Goal: Transaction & Acquisition: Purchase product/service

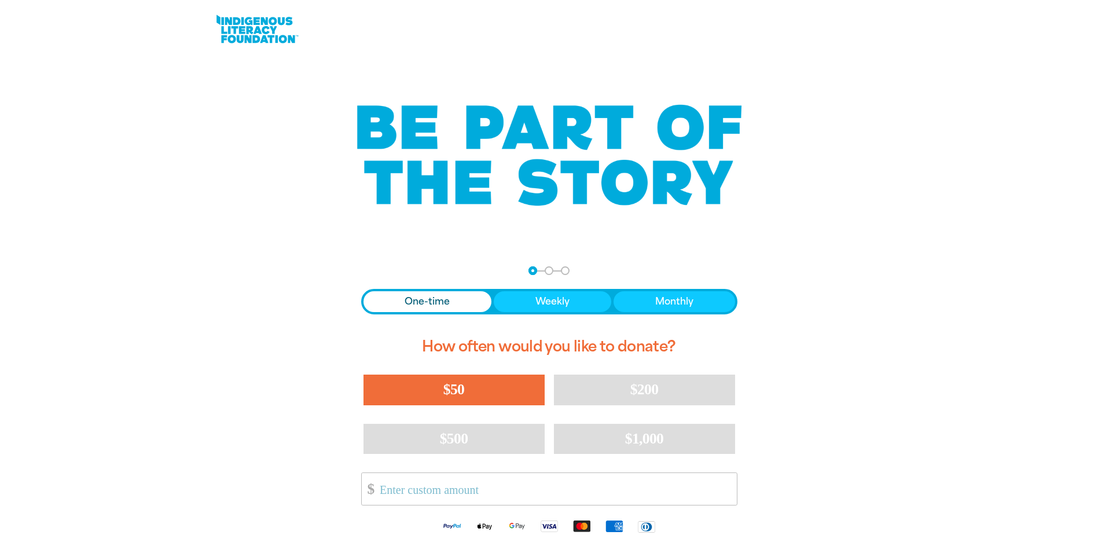
click at [450, 394] on span "$50" at bounding box center [453, 389] width 21 height 17
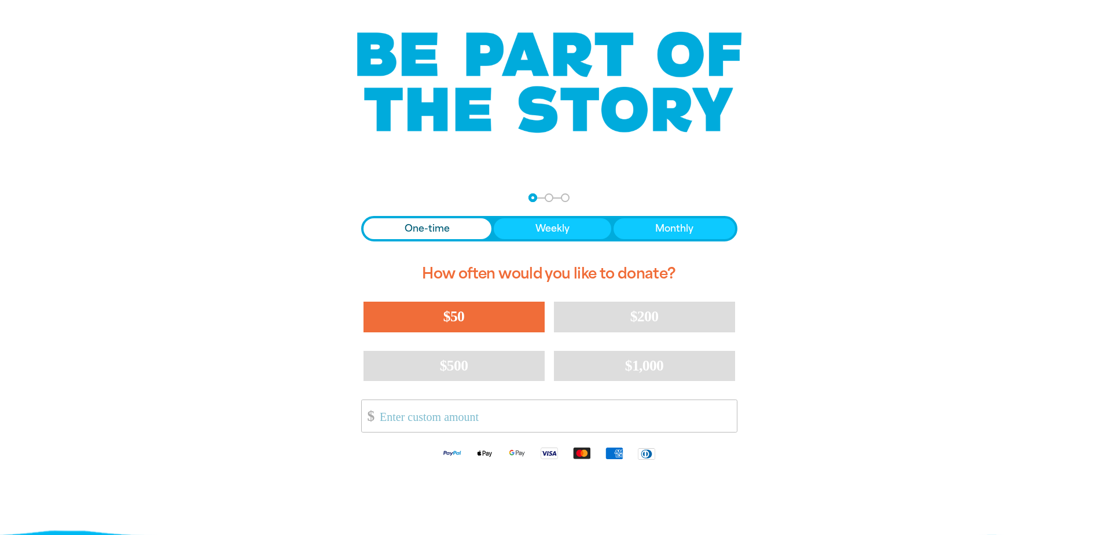
select select "AU"
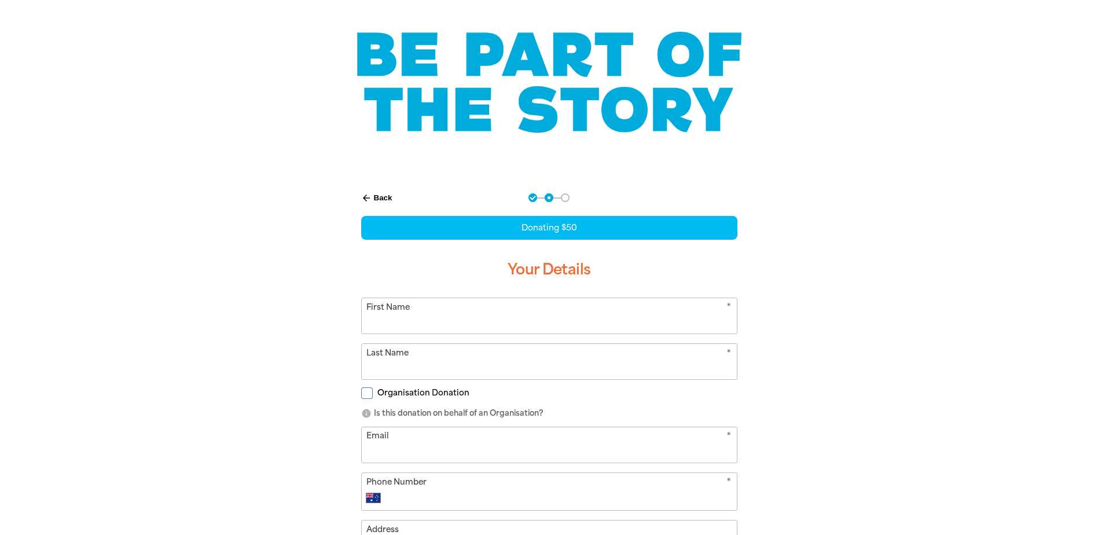
scroll to position [137, 0]
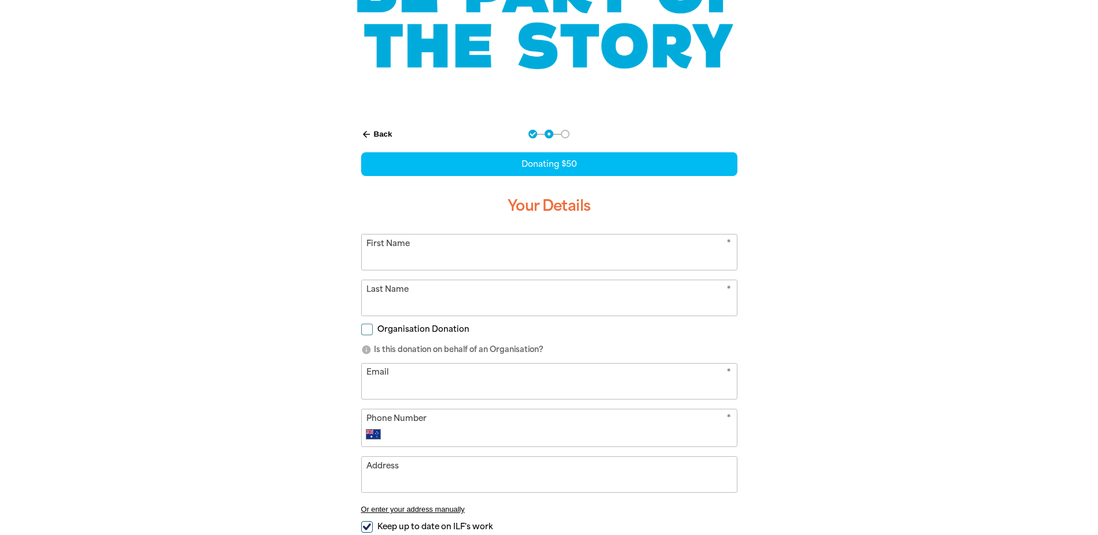
click at [386, 267] on input "First Name" at bounding box center [549, 251] width 375 height 35
type input "Adria"
type input "[PERSON_NAME]"
type input "[EMAIL_ADDRESS][PERSON_NAME][DOMAIN_NAME]"
type input "[PHONE_NUMBER]"
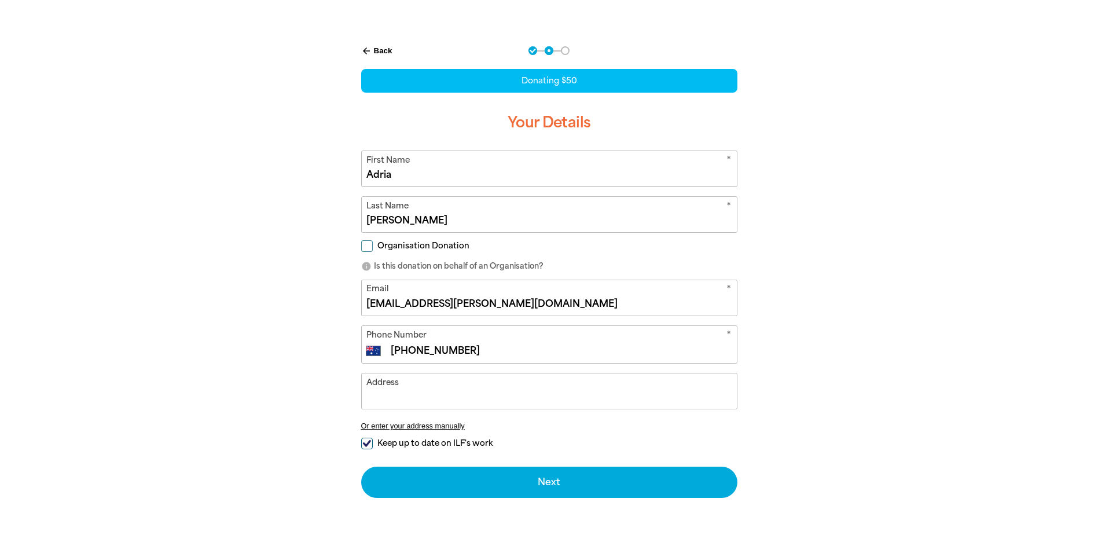
scroll to position [310, 0]
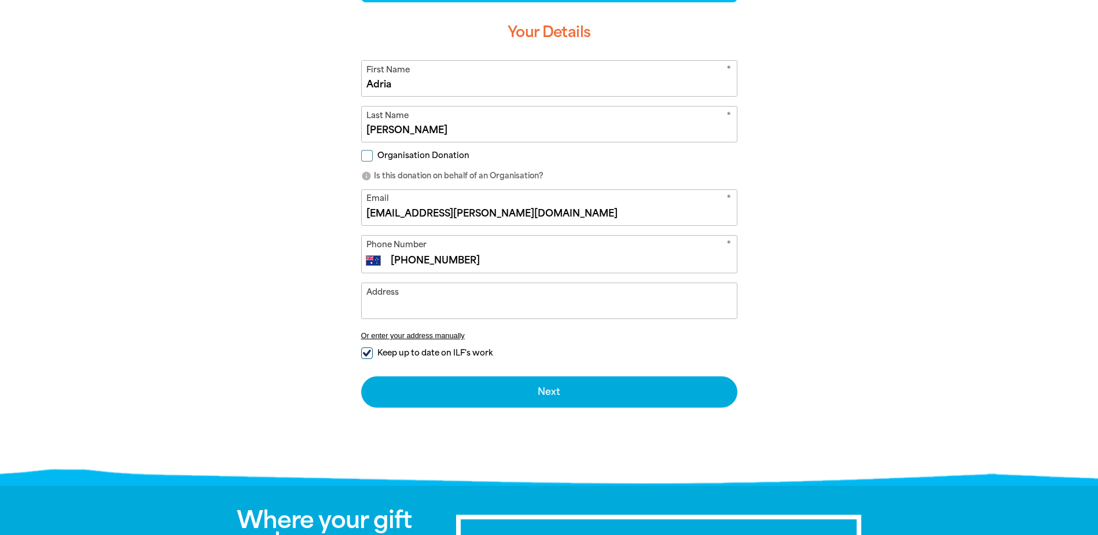
click at [417, 303] on input "Address" at bounding box center [549, 300] width 375 height 35
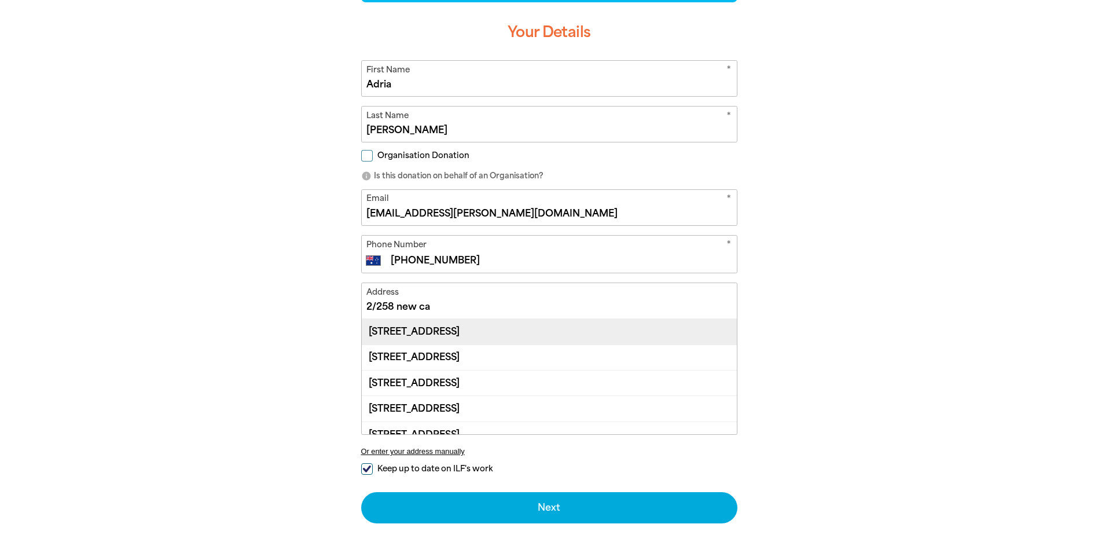
click at [461, 328] on div "[STREET_ADDRESS]" at bounding box center [549, 331] width 375 height 25
type input "[STREET_ADDRESS]"
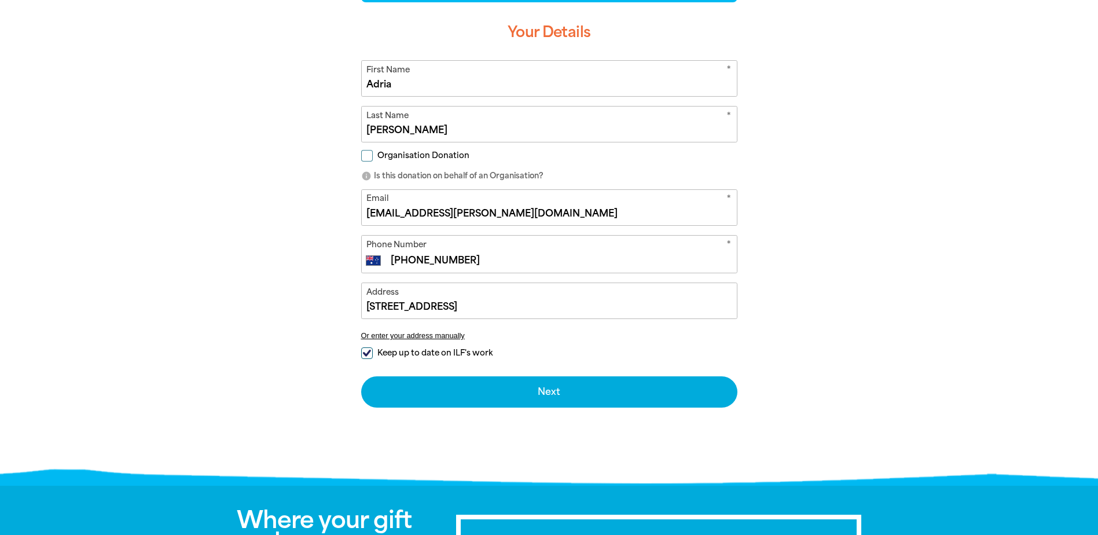
click at [370, 354] on input "Keep up to date on ILF's work" at bounding box center [367, 353] width 12 height 12
checkbox input "false"
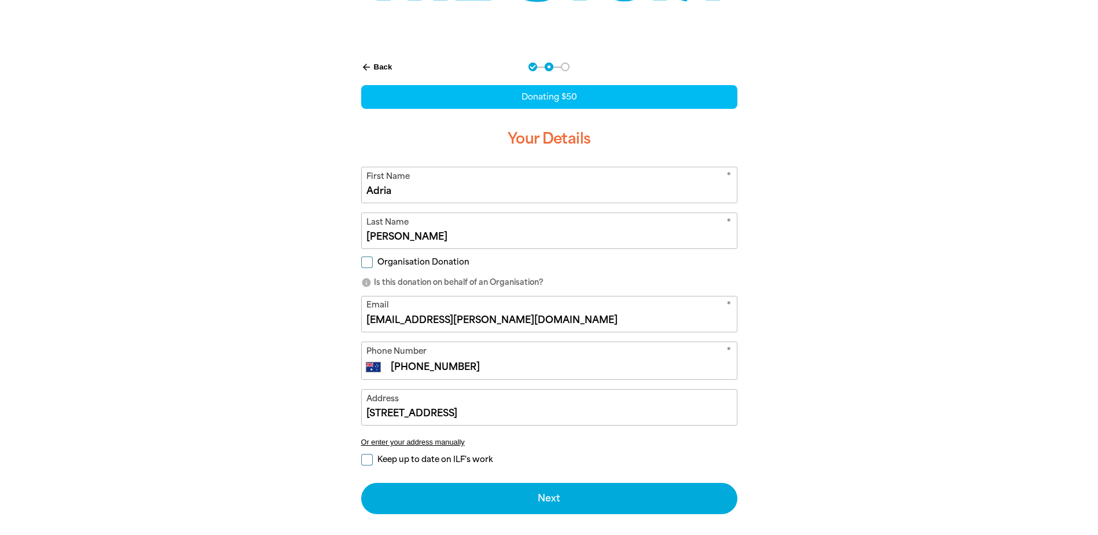
scroll to position [194, 0]
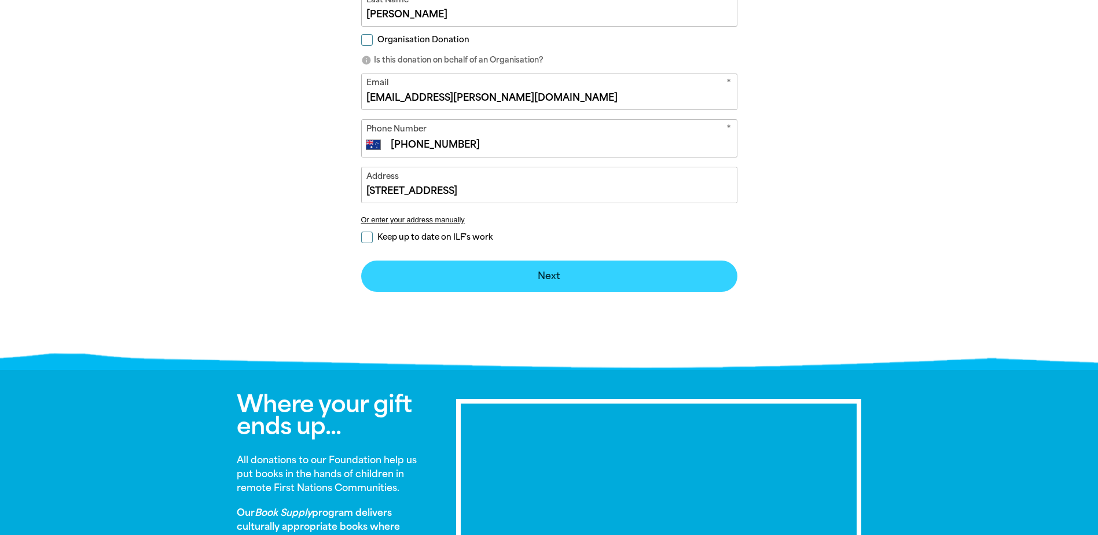
click at [520, 281] on button "Next chevron_right" at bounding box center [549, 275] width 376 height 31
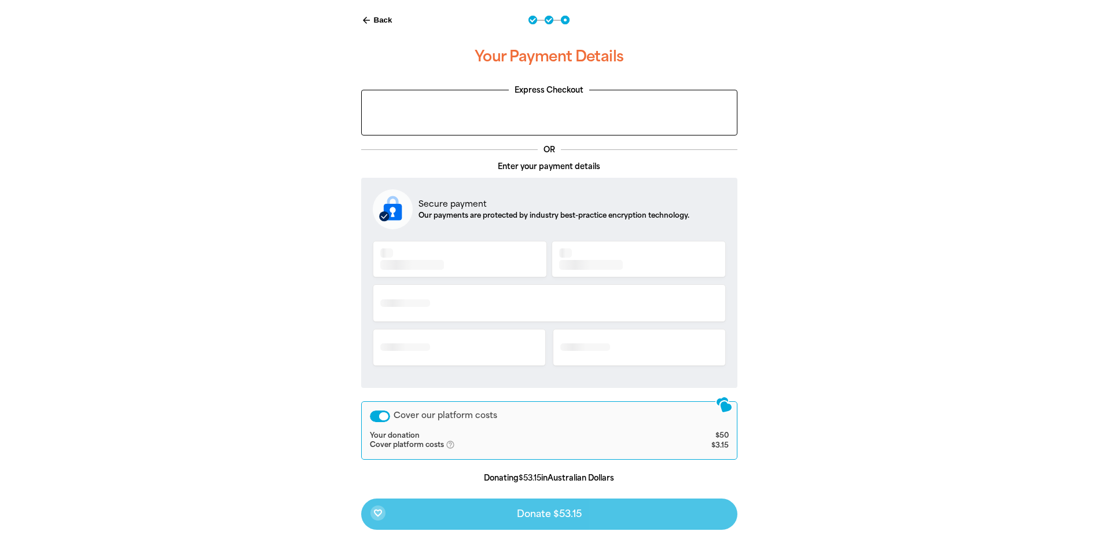
scroll to position [225, 0]
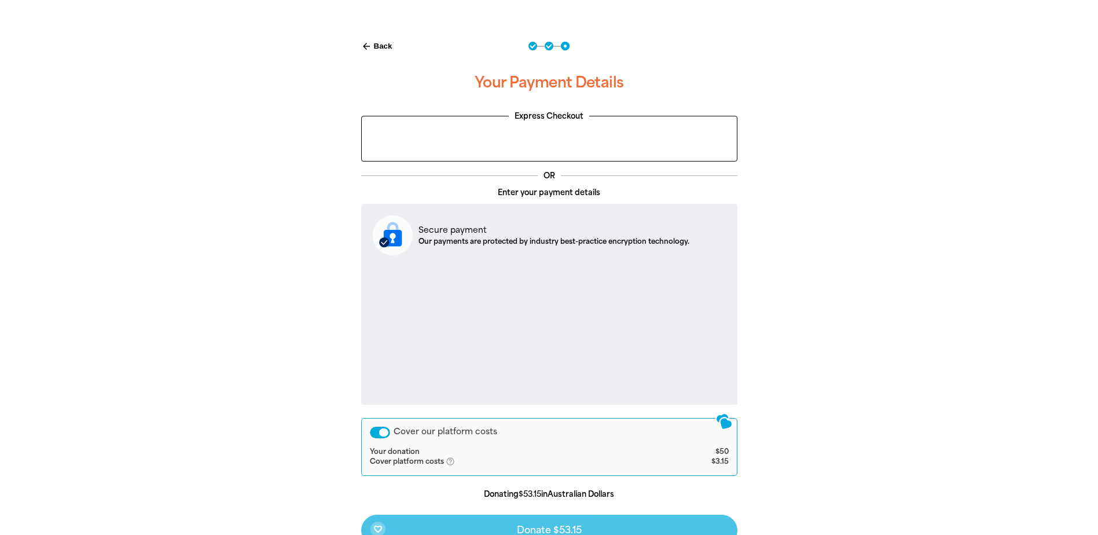
click at [382, 432] on div "Cover our platform costs" at bounding box center [380, 432] width 20 height 12
